Goal: Information Seeking & Learning: Learn about a topic

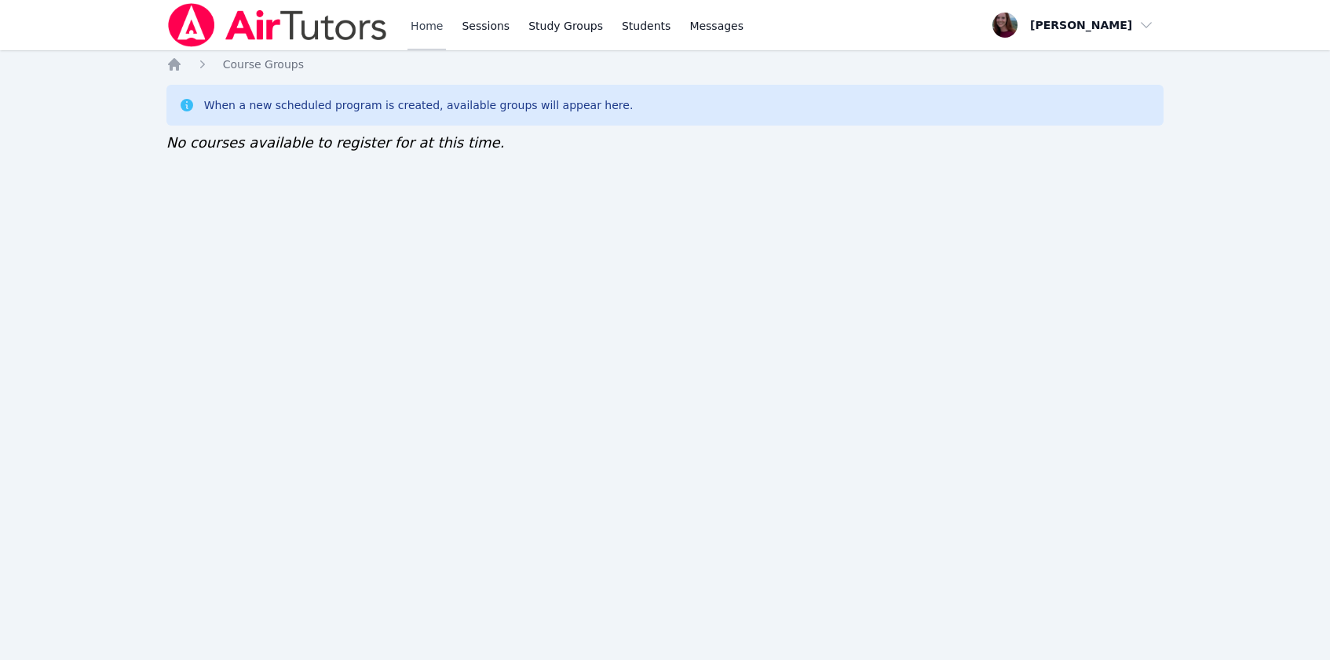
click at [425, 27] on link "Home" at bounding box center [426, 25] width 38 height 50
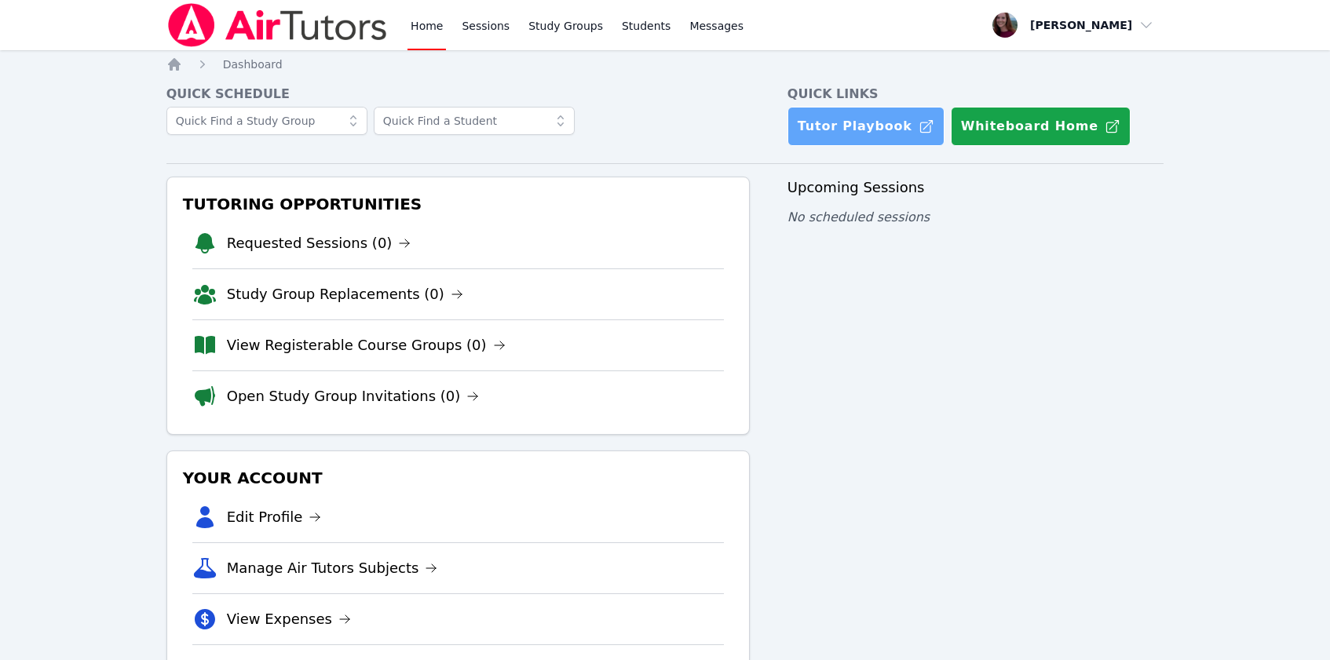
click at [856, 128] on link "Tutor Playbook" at bounding box center [865, 126] width 157 height 39
click at [347, 349] on link "View Registerable Course Groups (0)" at bounding box center [366, 345] width 279 height 22
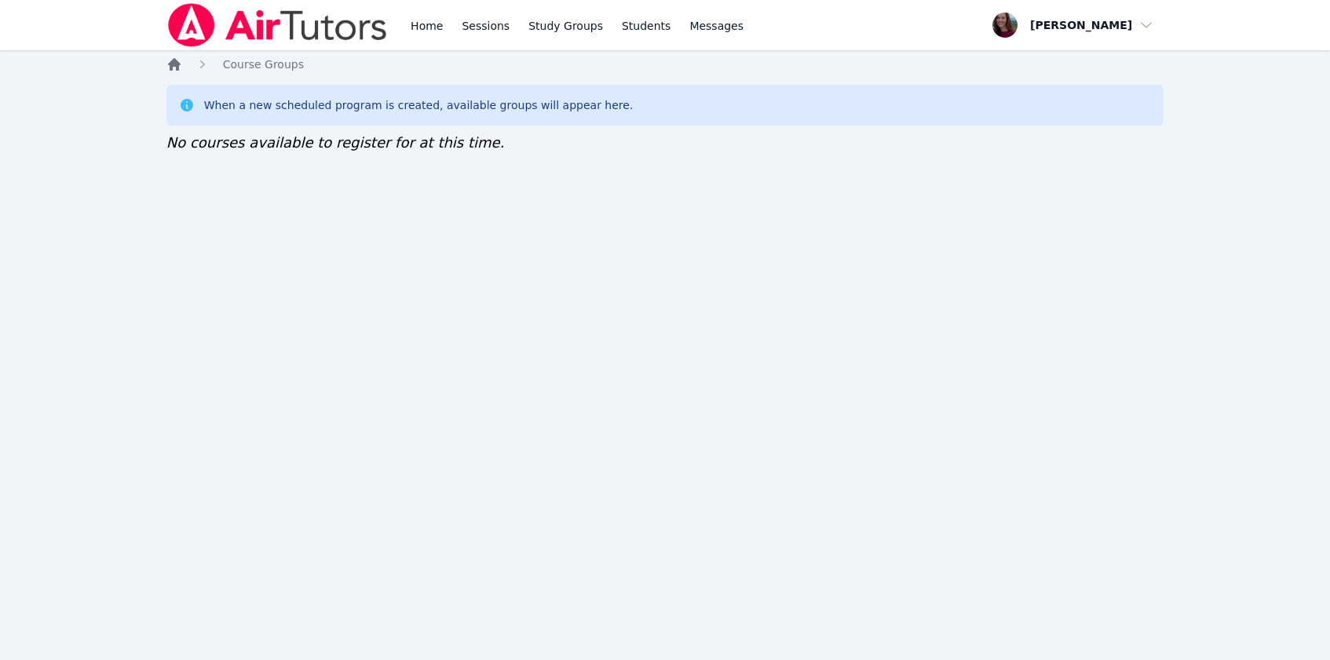
click at [177, 68] on icon "Breadcrumb" at bounding box center [174, 64] width 13 height 13
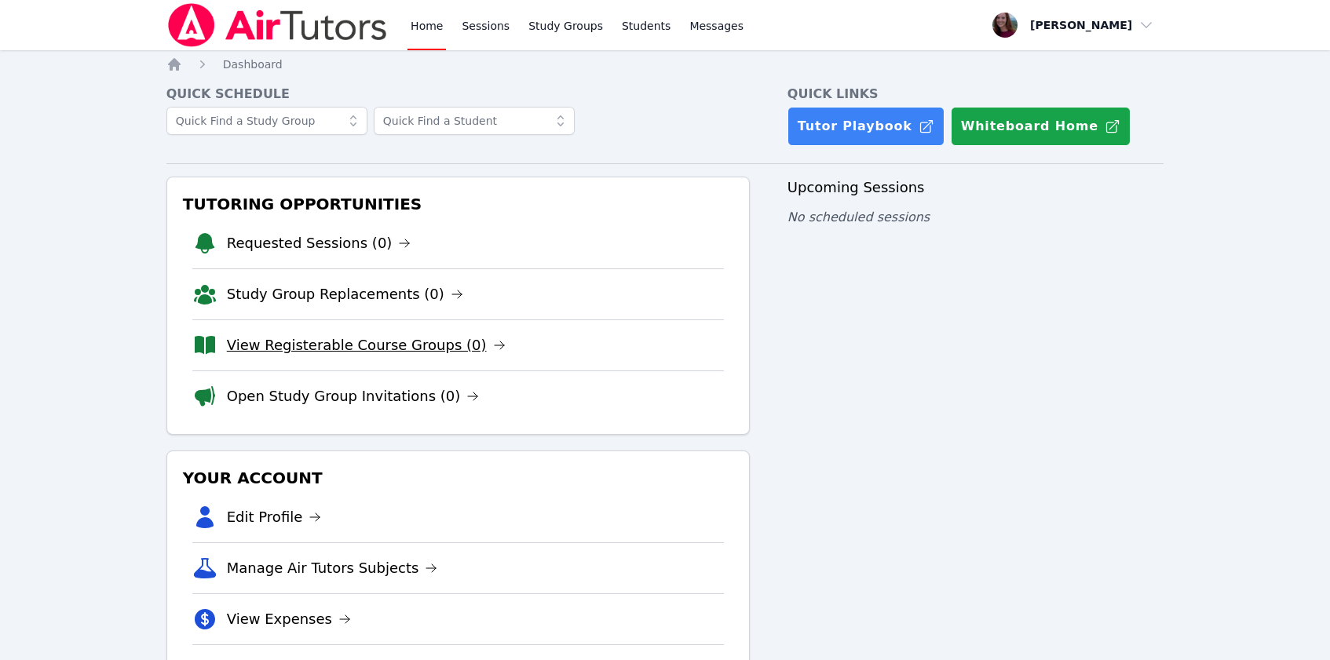
click at [316, 346] on link "View Registerable Course Groups (0)" at bounding box center [366, 345] width 279 height 22
